Goal: Find specific page/section

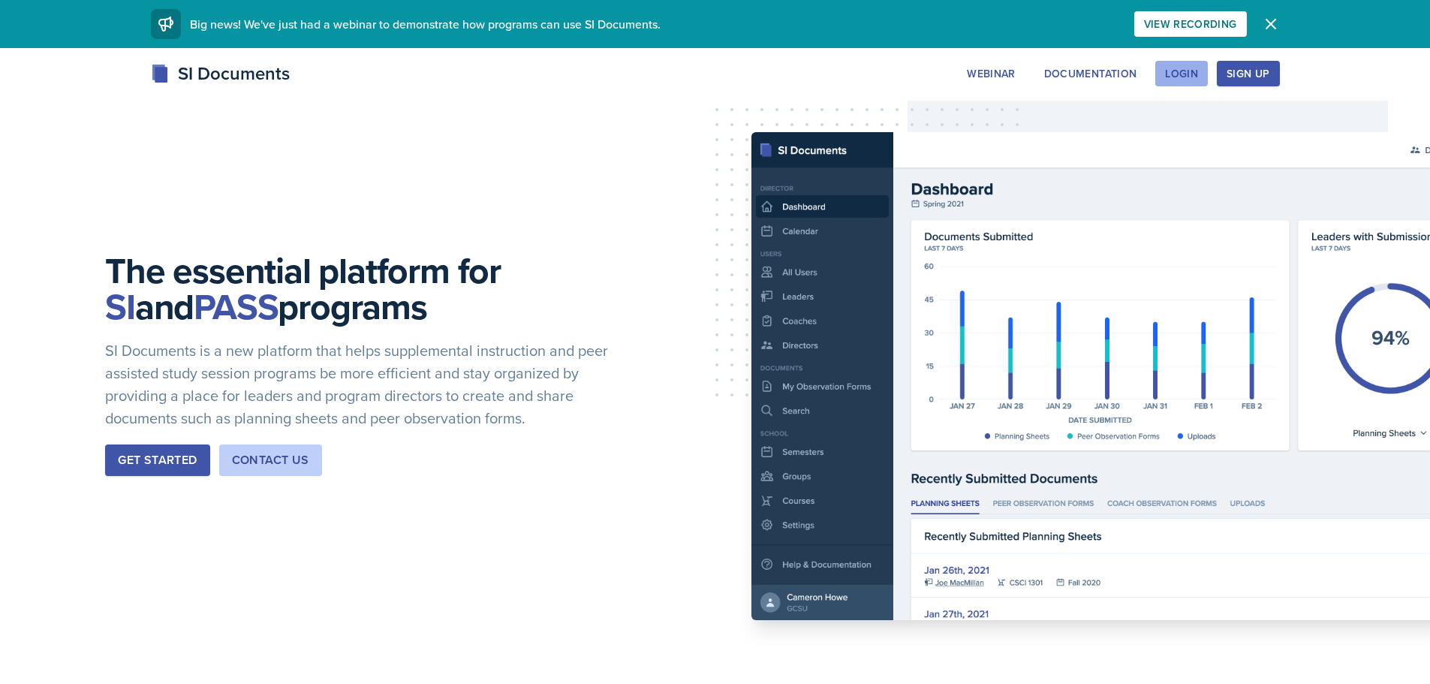
click at [1184, 78] on div "Login" at bounding box center [1181, 74] width 33 height 12
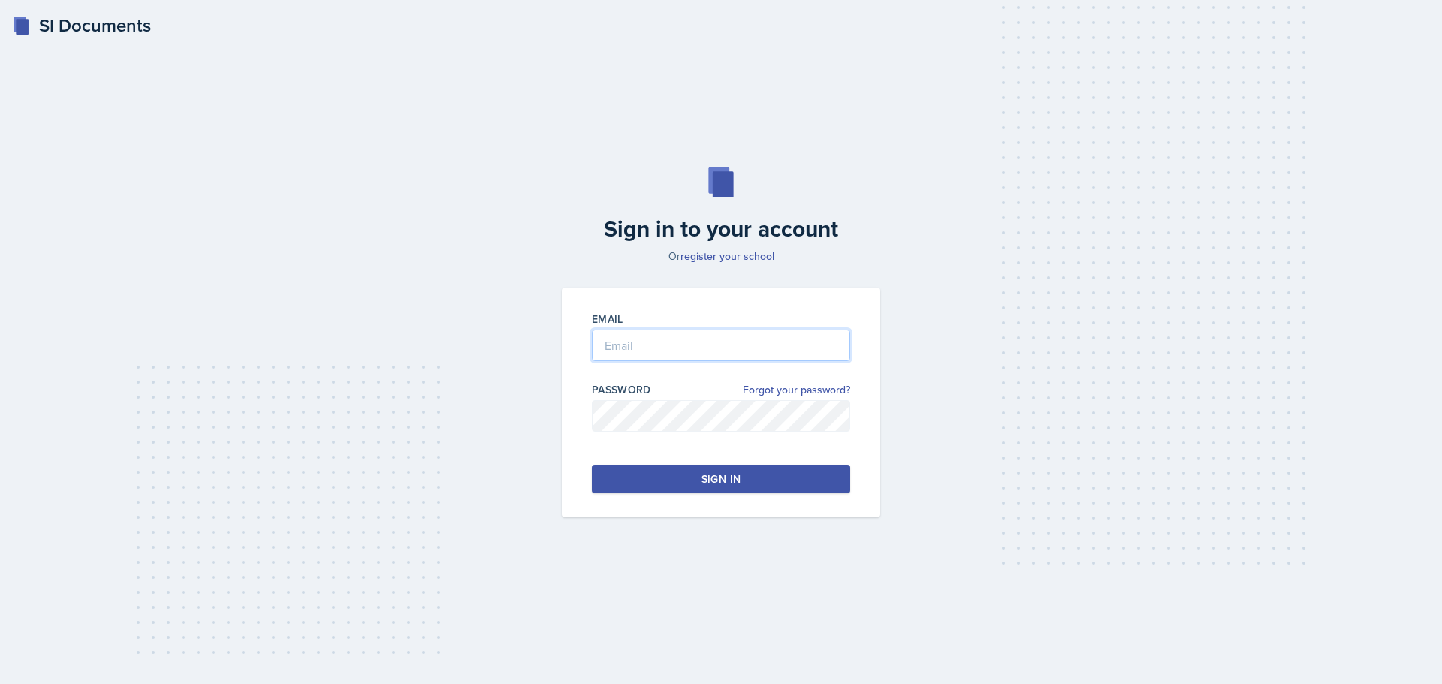
click at [666, 360] on input "email" at bounding box center [721, 346] width 258 height 32
type input "[EMAIL_ADDRESS][DOMAIN_NAME]"
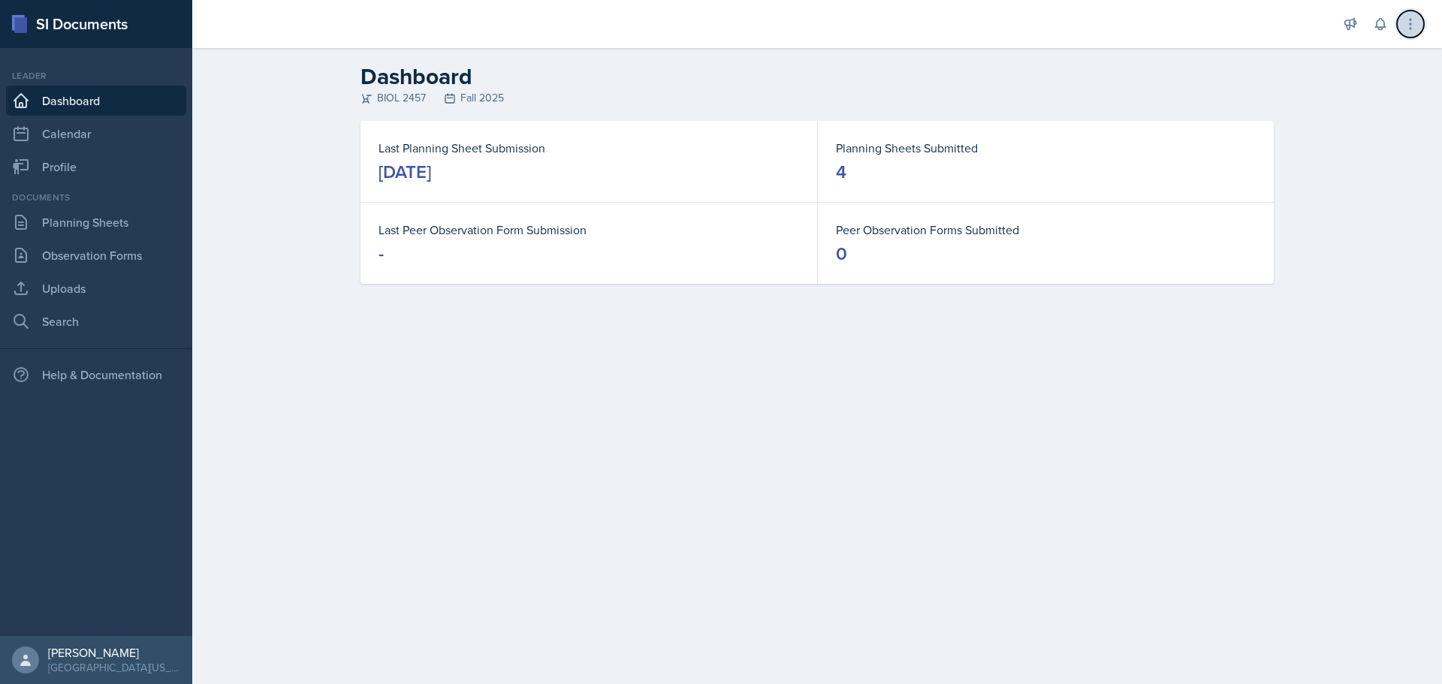
click at [1406, 21] on icon at bounding box center [1410, 24] width 15 height 15
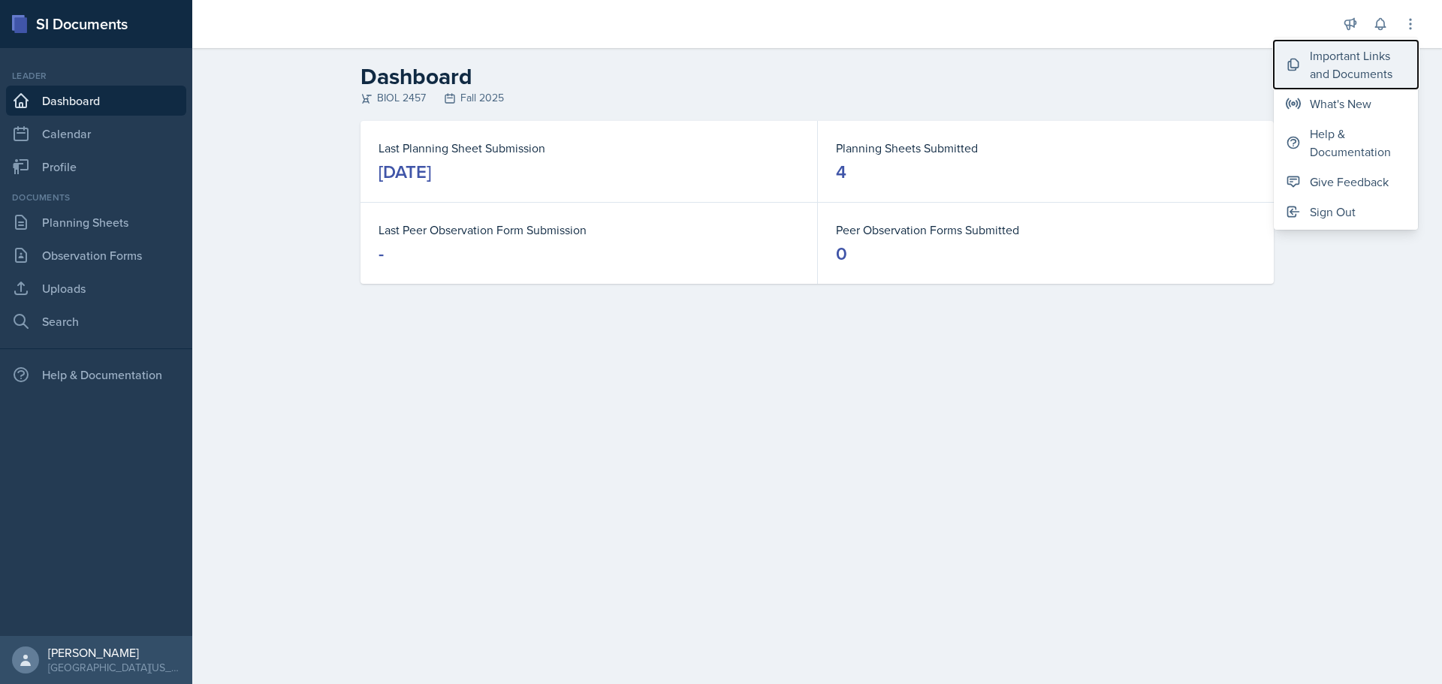
click at [1367, 71] on div "Important Links and Documents" at bounding box center [1358, 65] width 96 height 36
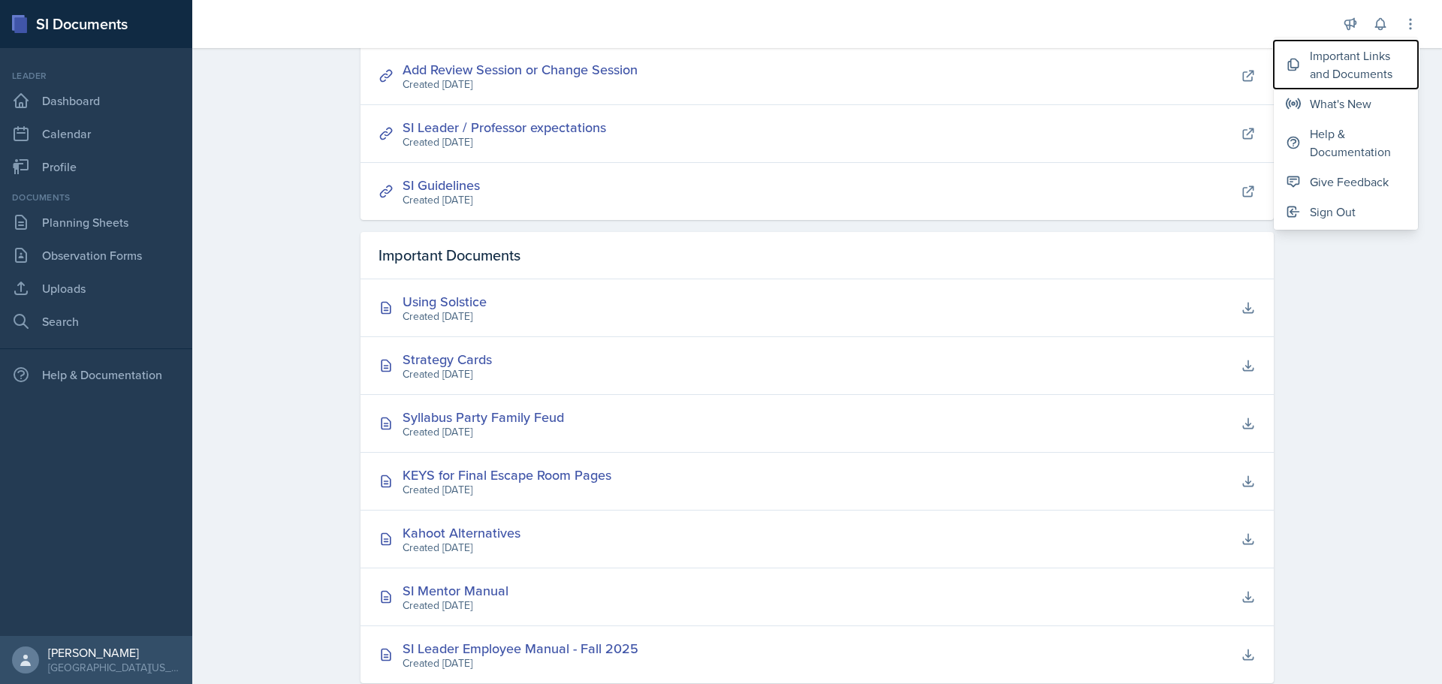
scroll to position [372, 0]
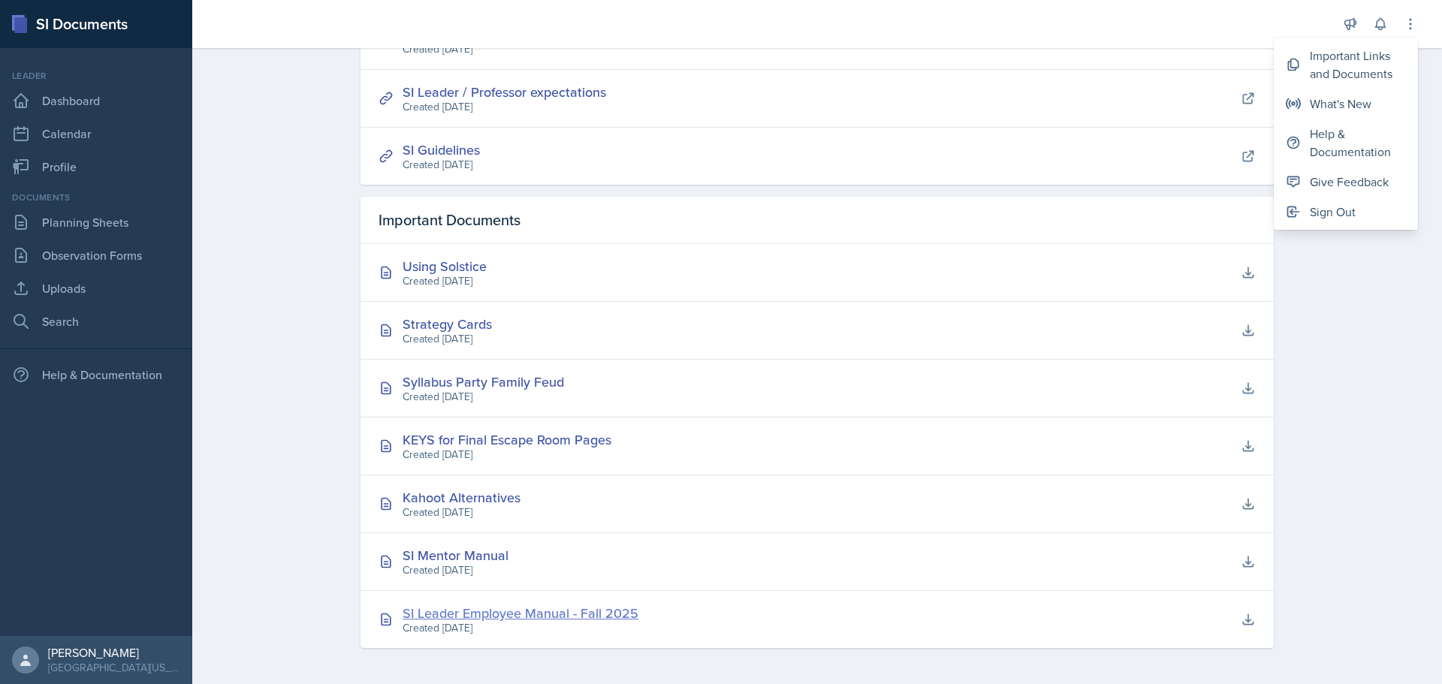
click at [511, 613] on div "SI Leader Employee Manual - Fall 2025" at bounding box center [520, 613] width 236 height 20
